Goal: Find specific page/section: Find specific page/section

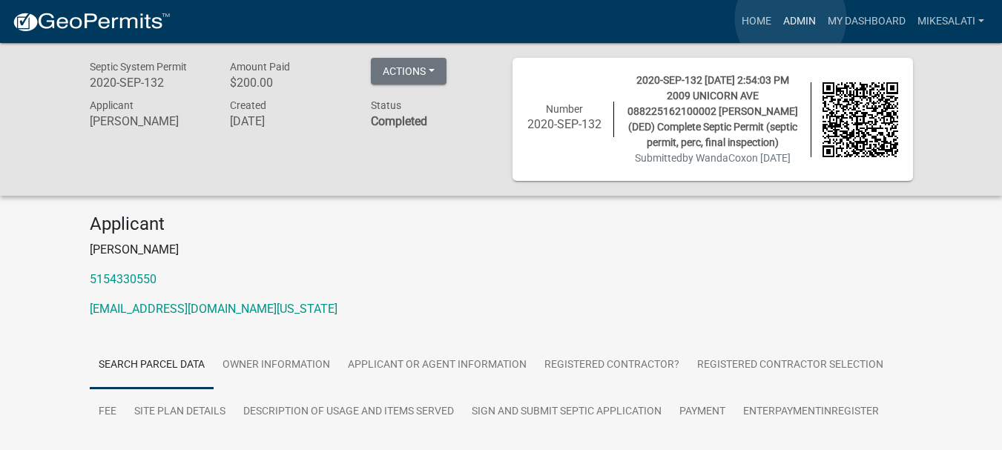
click at [789, 19] on link "Admin" at bounding box center [799, 21] width 44 height 28
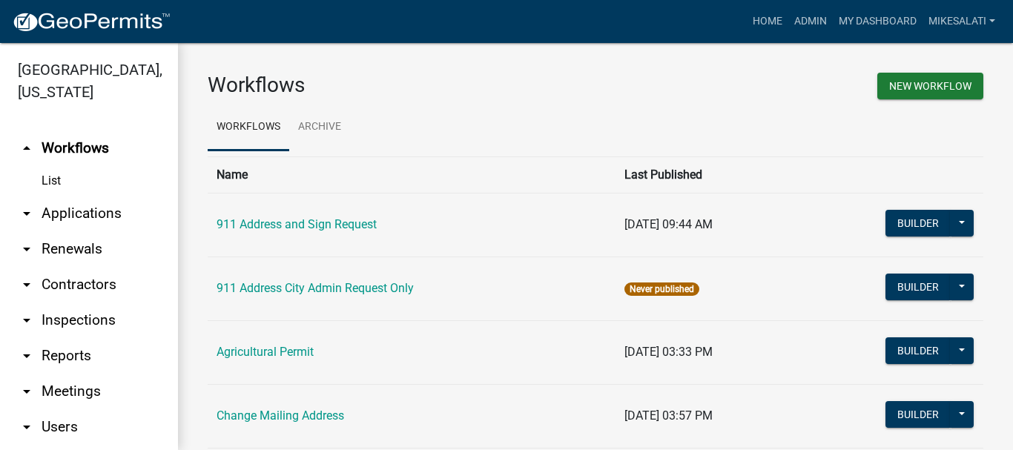
click at [54, 196] on link "arrow_drop_down Applications" at bounding box center [89, 214] width 178 height 36
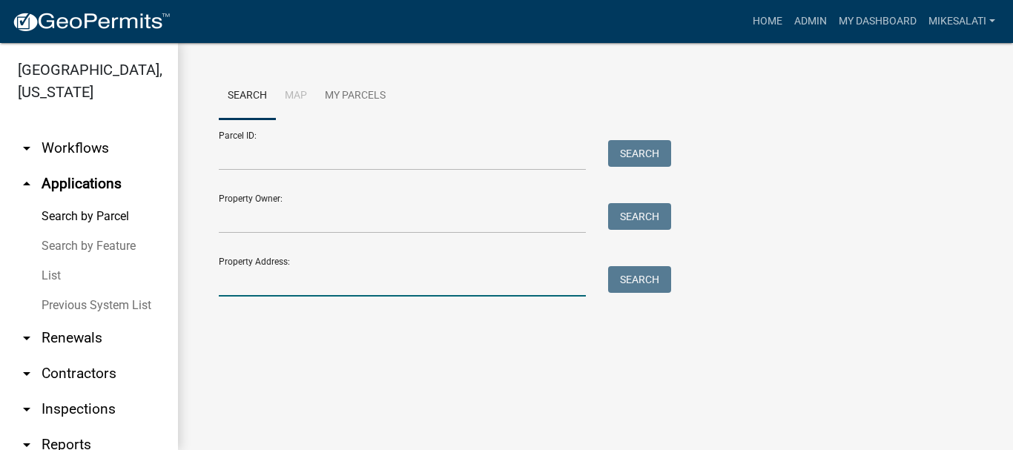
click at [253, 283] on input "Property Address:" at bounding box center [402, 281] width 367 height 30
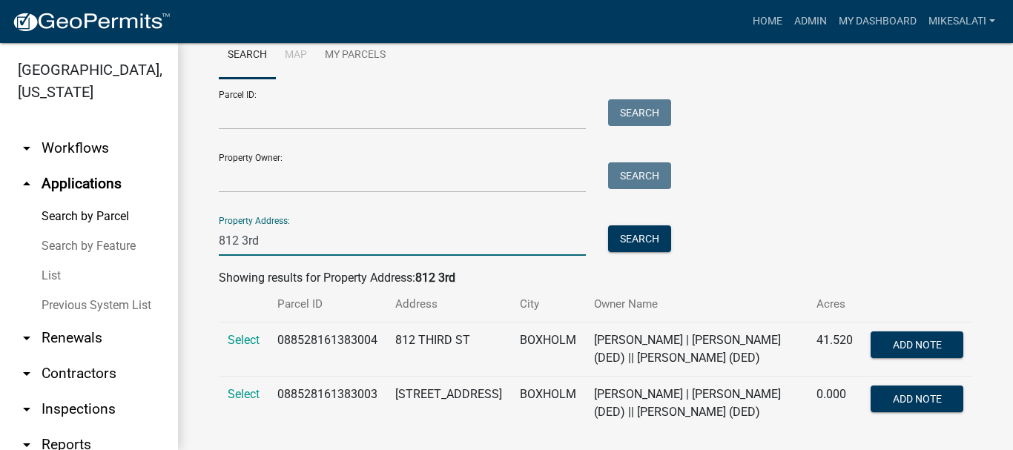
scroll to position [62, 0]
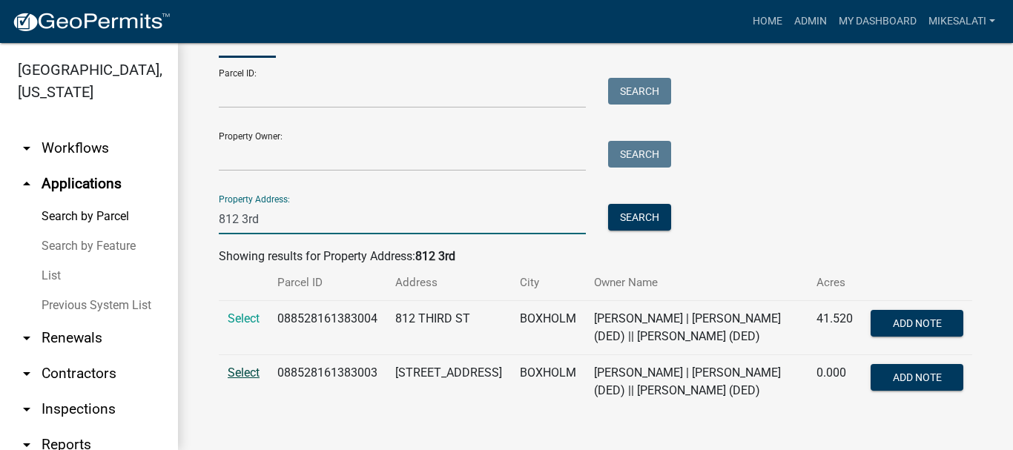
type input "812 3rd"
click at [240, 372] on span "Select" at bounding box center [244, 373] width 32 height 14
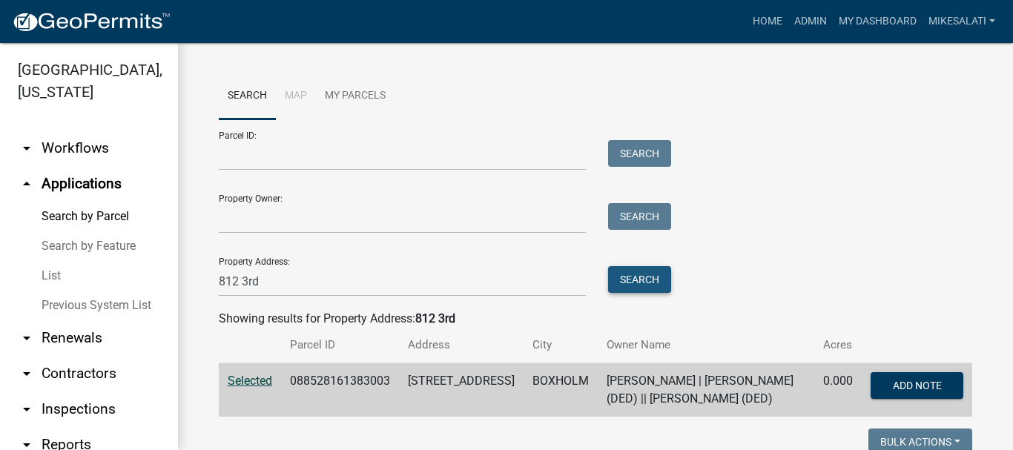
drag, startPoint x: 626, startPoint y: 277, endPoint x: 574, endPoint y: 279, distance: 51.9
click at [625, 277] on button "Search" at bounding box center [639, 279] width 63 height 27
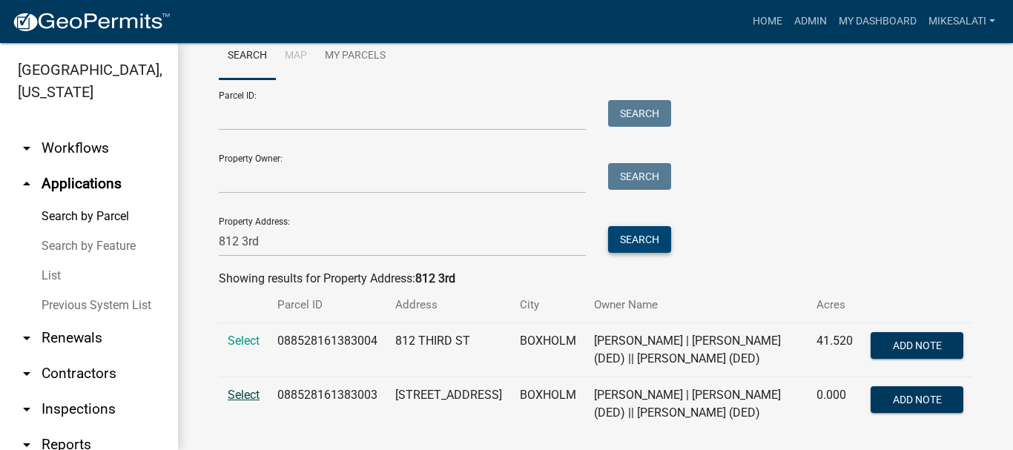
scroll to position [62, 0]
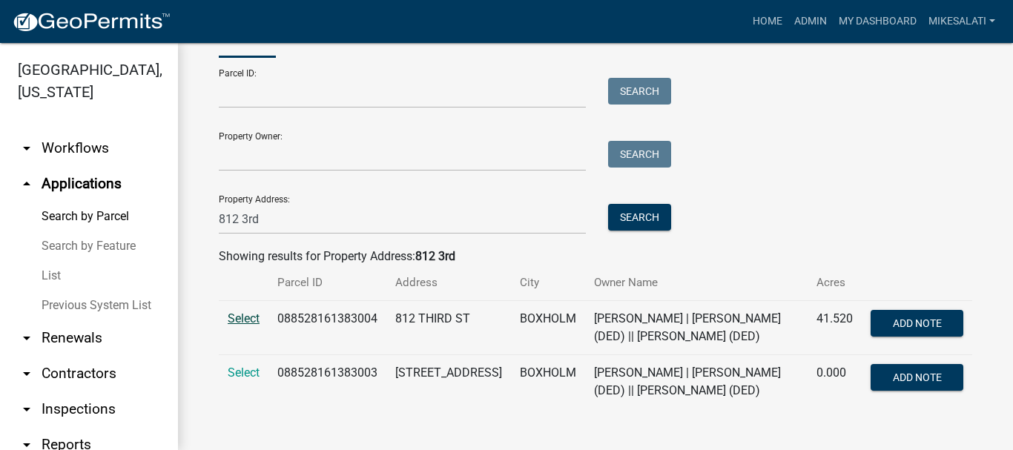
click at [238, 316] on span "Select" at bounding box center [244, 318] width 32 height 14
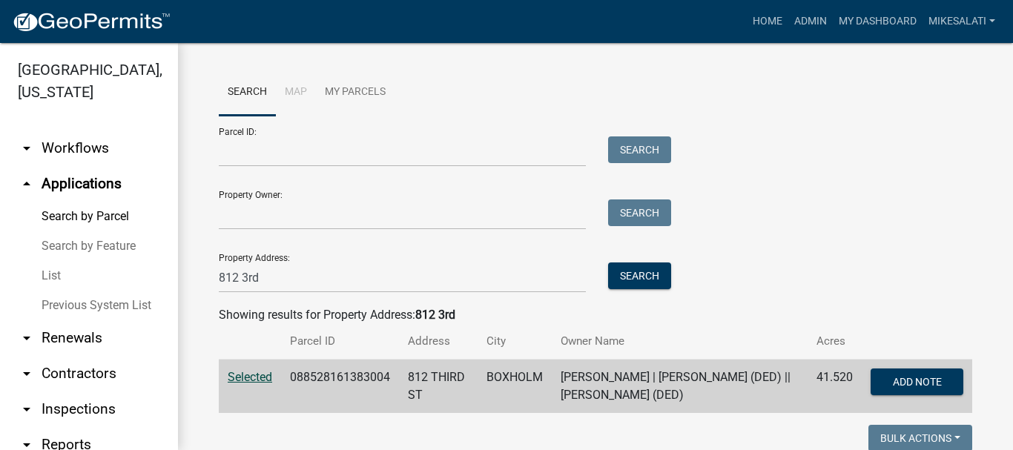
scroll to position [0, 0]
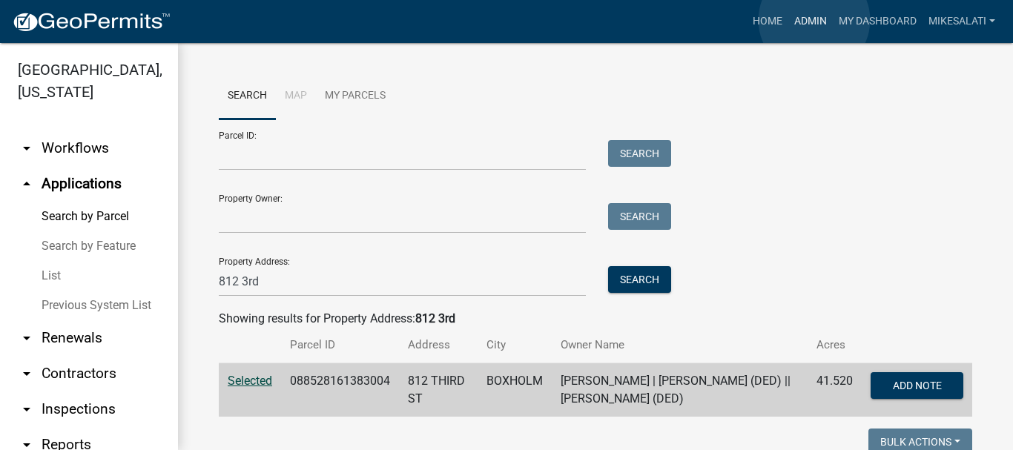
click at [814, 20] on link "Admin" at bounding box center [810, 21] width 44 height 28
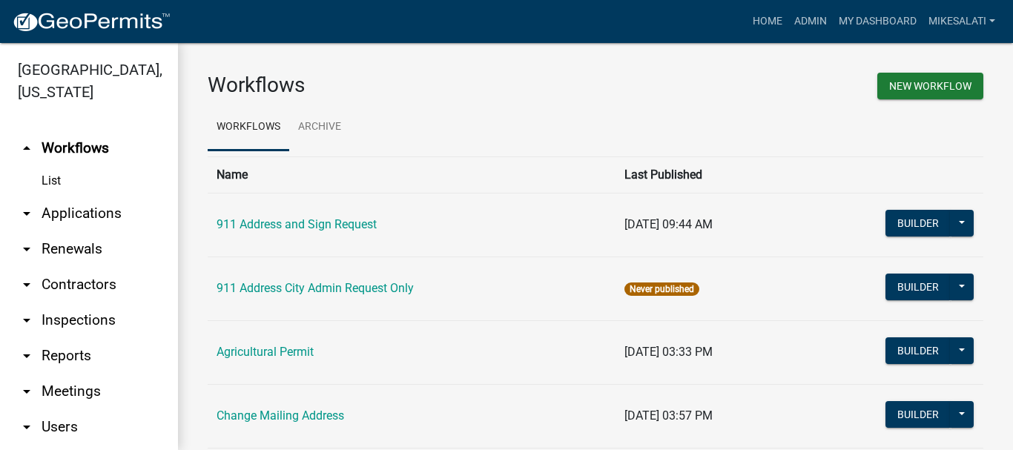
click at [67, 196] on link "arrow_drop_down Applications" at bounding box center [89, 214] width 178 height 36
